Goal: Task Accomplishment & Management: Manage account settings

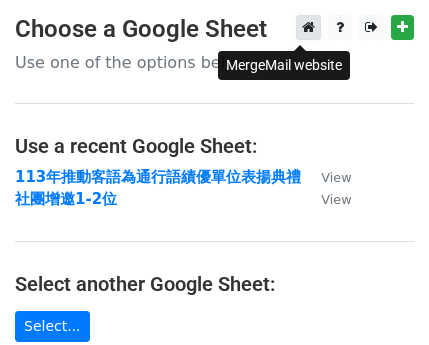
click at [302, 31] on icon at bounding box center [308, 27] width 13 height 14
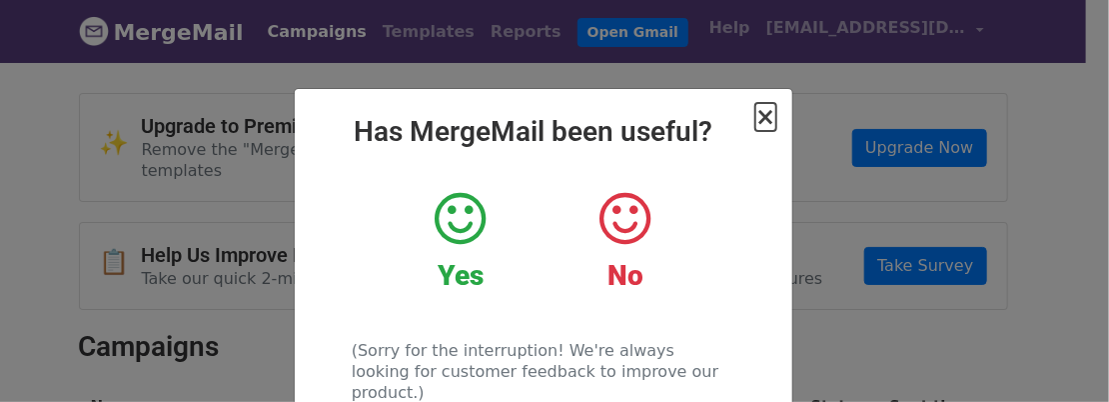
click at [756, 131] on span "×" at bounding box center [766, 117] width 20 height 28
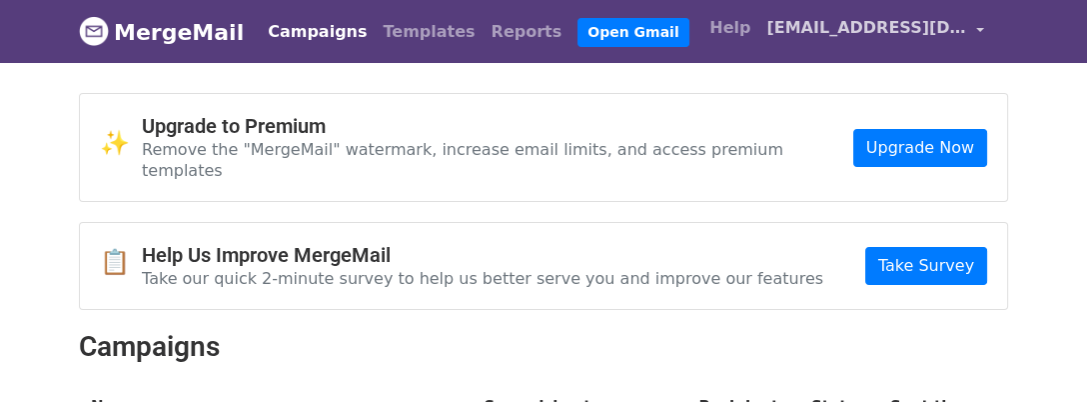
click at [866, 38] on span "[EMAIL_ADDRESS][DOMAIN_NAME]" at bounding box center [867, 28] width 200 height 24
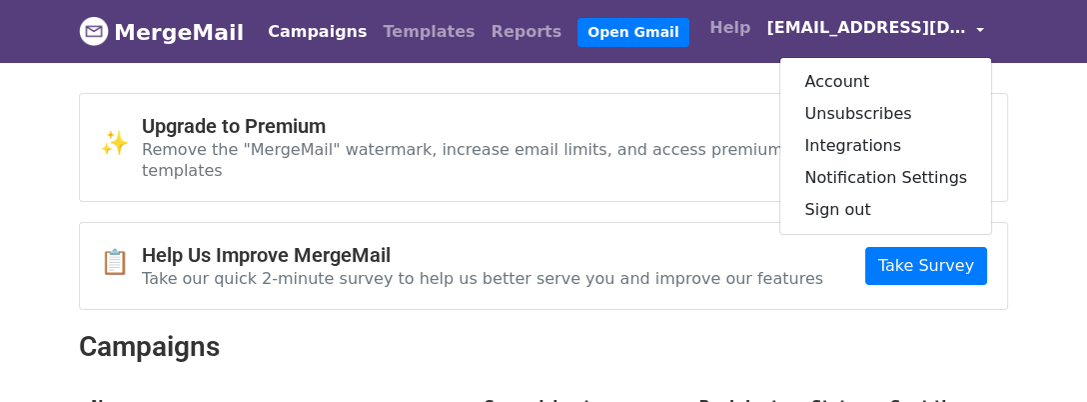
drag, startPoint x: 655, startPoint y: 88, endPoint x: 609, endPoint y: 93, distance: 46.2
